Goal: Use online tool/utility: Utilize a website feature to perform a specific function

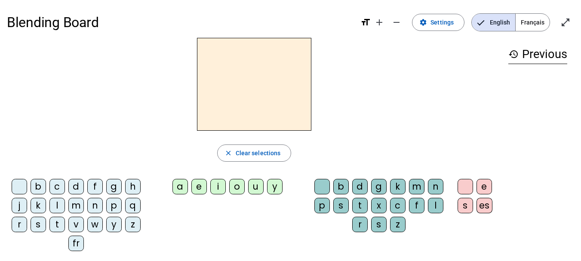
click at [60, 208] on div "l" at bounding box center [56, 205] width 15 height 15
drag, startPoint x: 173, startPoint y: 174, endPoint x: 173, endPoint y: 187, distance: 13.3
click at [173, 182] on div "l close Clear selections b c d f g h j k l m n p q r s t v w y z fr a e i o u y…" at bounding box center [254, 148] width 495 height 220
click at [173, 188] on div "a" at bounding box center [180, 186] width 15 height 15
click at [55, 225] on div "t" at bounding box center [56, 224] width 15 height 15
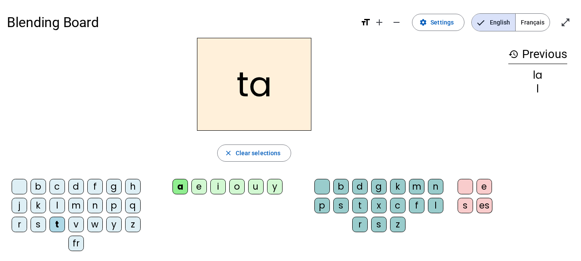
click at [359, 225] on div "r" at bounding box center [360, 224] width 15 height 15
click at [59, 190] on div "c" at bounding box center [56, 186] width 15 height 15
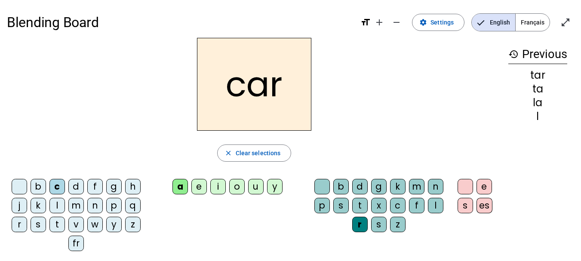
click at [40, 186] on div "b" at bounding box center [38, 186] width 15 height 15
click at [112, 208] on div "p" at bounding box center [113, 205] width 15 height 15
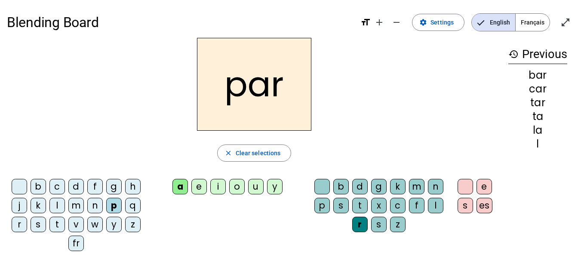
click at [251, 188] on div "u" at bounding box center [255, 186] width 15 height 15
click at [77, 186] on div "d" at bounding box center [75, 186] width 15 height 15
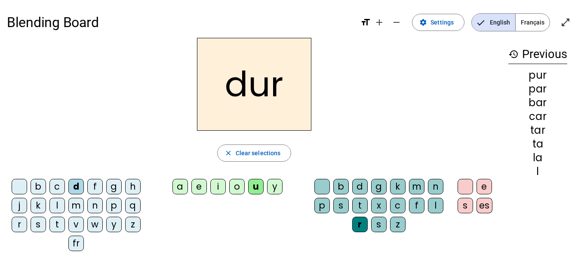
click at [41, 225] on div "s" at bounding box center [38, 224] width 15 height 15
click at [357, 227] on div "r" at bounding box center [360, 224] width 15 height 15
click at [353, 224] on div "r" at bounding box center [360, 224] width 15 height 15
click at [366, 227] on div "r" at bounding box center [360, 224] width 15 height 15
click at [324, 187] on div at bounding box center [322, 186] width 15 height 15
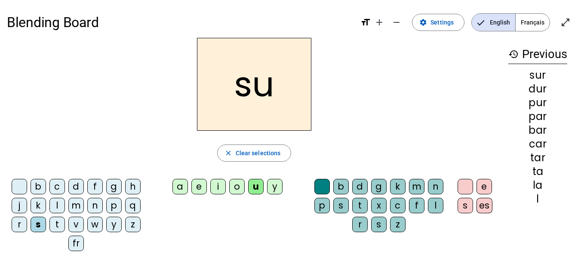
click at [185, 186] on div "a" at bounding box center [180, 186] width 15 height 15
click at [214, 187] on div "i" at bounding box center [217, 186] width 15 height 15
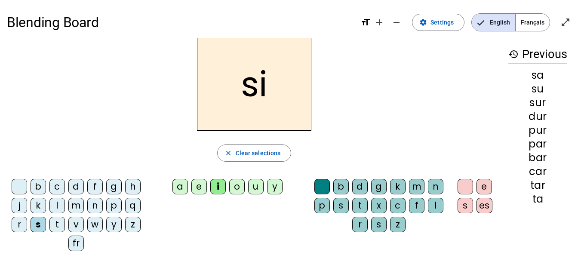
click at [414, 200] on div "f" at bounding box center [416, 205] width 15 height 15
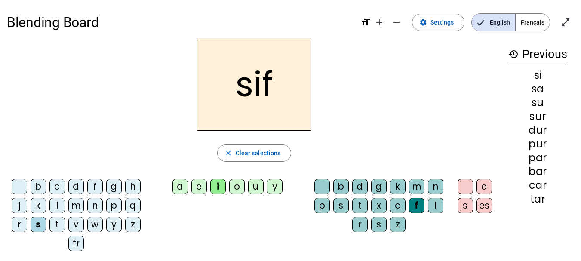
click at [414, 201] on div "f" at bounding box center [416, 205] width 15 height 15
click at [324, 184] on div at bounding box center [322, 186] width 15 height 15
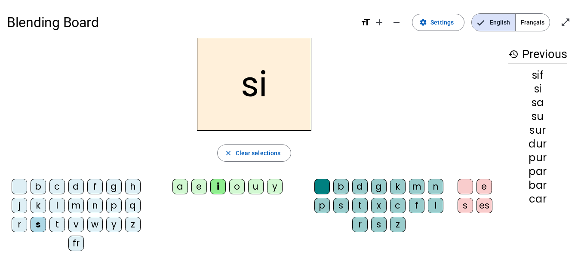
click at [434, 201] on div "l" at bounding box center [435, 205] width 15 height 15
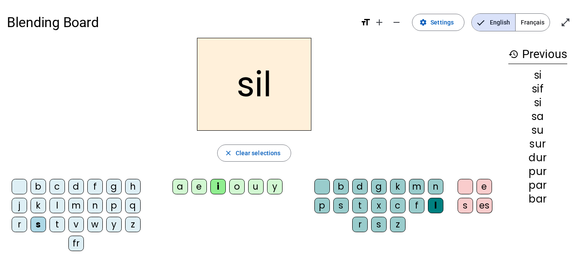
click at [77, 206] on div "m" at bounding box center [75, 205] width 15 height 15
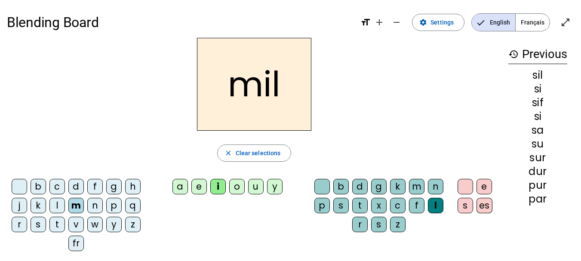
click at [57, 187] on div "c" at bounding box center [56, 186] width 15 height 15
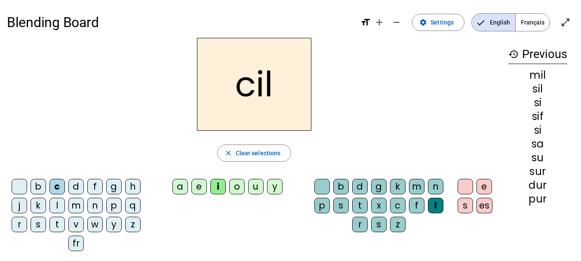
click at [35, 227] on div "s" at bounding box center [38, 224] width 15 height 15
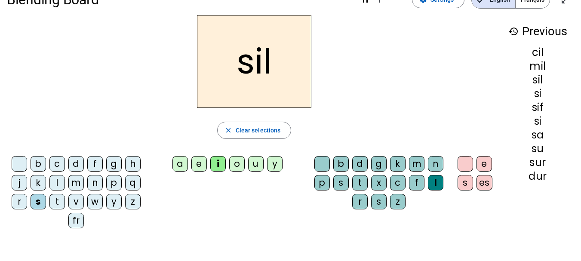
scroll to position [43, 0]
